Goal: Go to known website: Go to known website

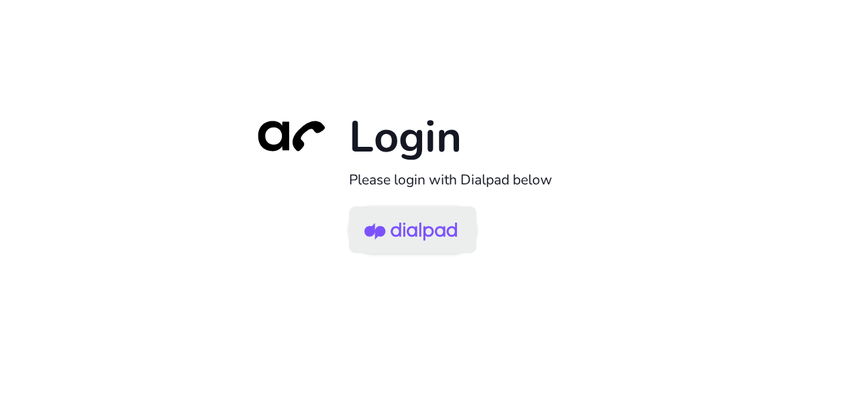
click at [416, 233] on img at bounding box center [410, 231] width 93 height 44
click at [397, 229] on img at bounding box center [410, 231] width 93 height 44
click at [403, 250] on img at bounding box center [410, 231] width 93 height 44
click at [429, 231] on img at bounding box center [410, 231] width 93 height 44
